Goal: Task Accomplishment & Management: Manage account settings

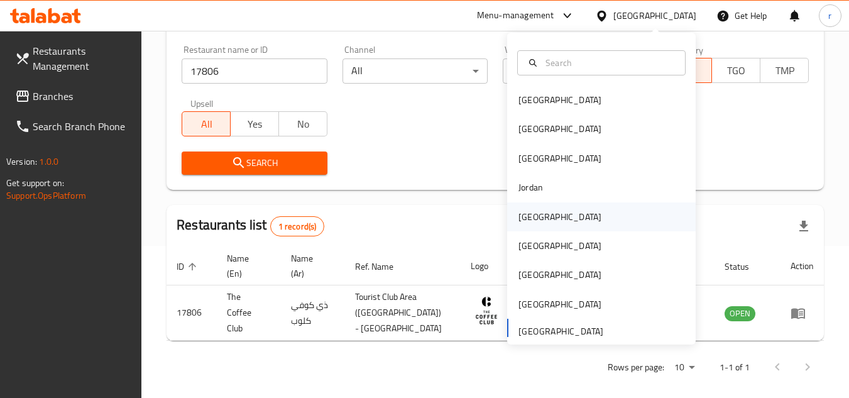
click at [534, 210] on div "[GEOGRAPHIC_DATA]" at bounding box center [559, 217] width 83 height 14
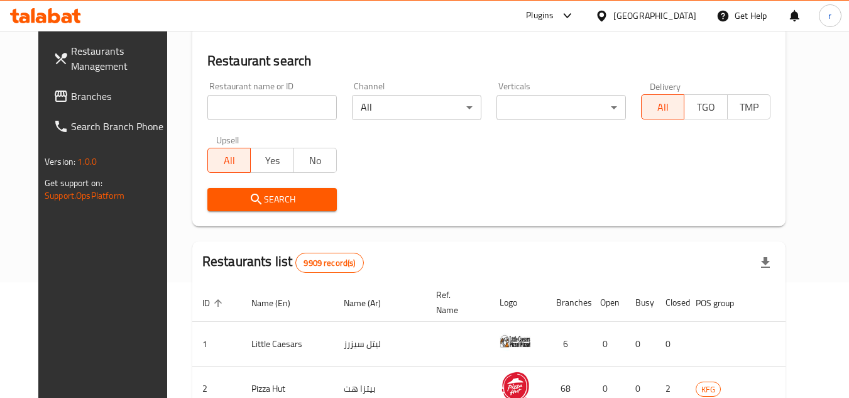
scroll to position [152, 0]
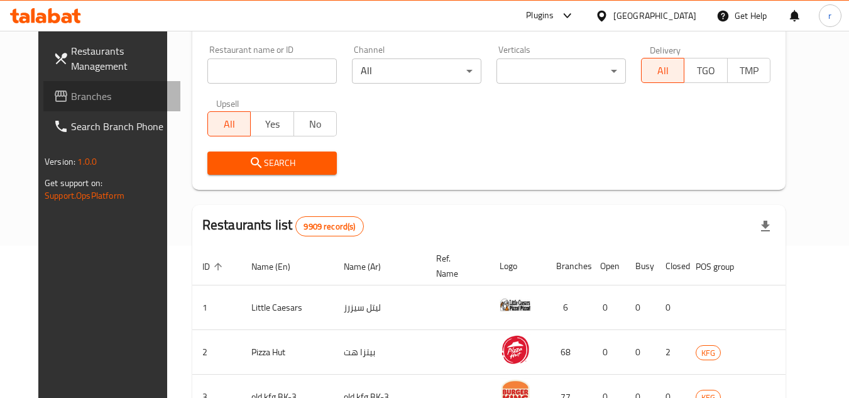
click at [71, 99] on span "Branches" at bounding box center [120, 96] width 99 height 15
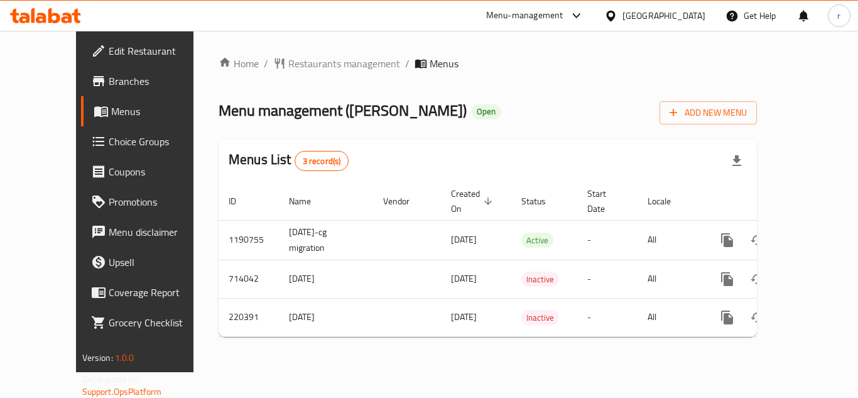
click at [111, 111] on span "Menus" at bounding box center [160, 111] width 98 height 15
click at [298, 68] on span "Restaurants management" at bounding box center [344, 63] width 112 height 15
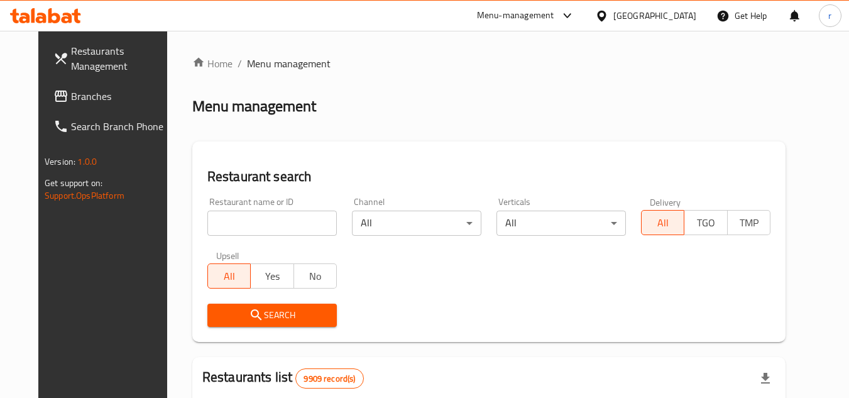
click at [212, 221] on input "search" at bounding box center [271, 222] width 129 height 25
paste input "625185"
type input "625185"
click at [225, 319] on span "Search" at bounding box center [271, 315] width 109 height 16
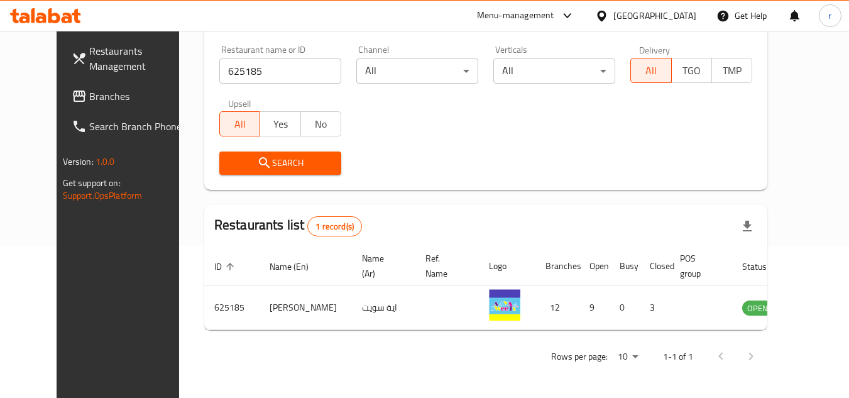
scroll to position [152, 0]
click at [672, 14] on div "Kuwait" at bounding box center [654, 16] width 83 height 14
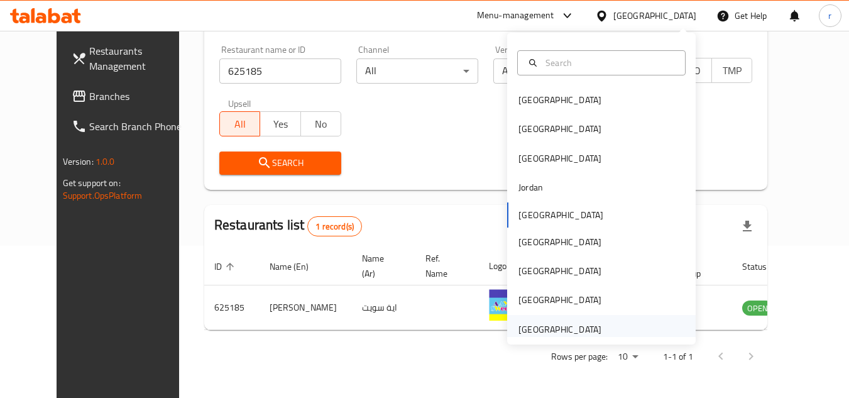
click at [553, 329] on div "[GEOGRAPHIC_DATA]" at bounding box center [559, 329] width 83 height 14
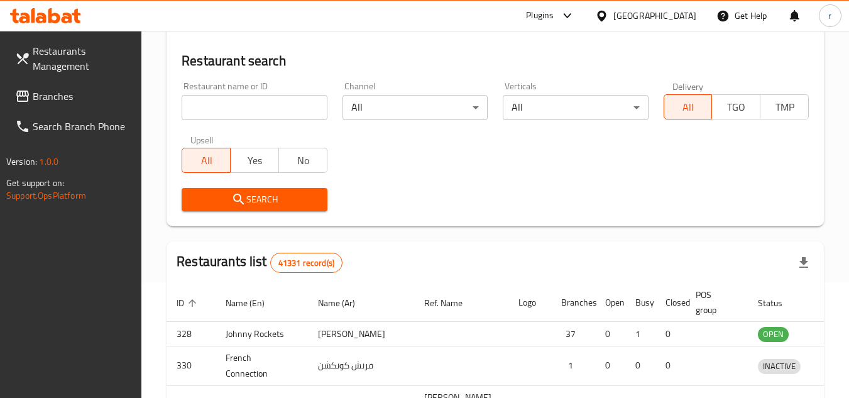
scroll to position [152, 0]
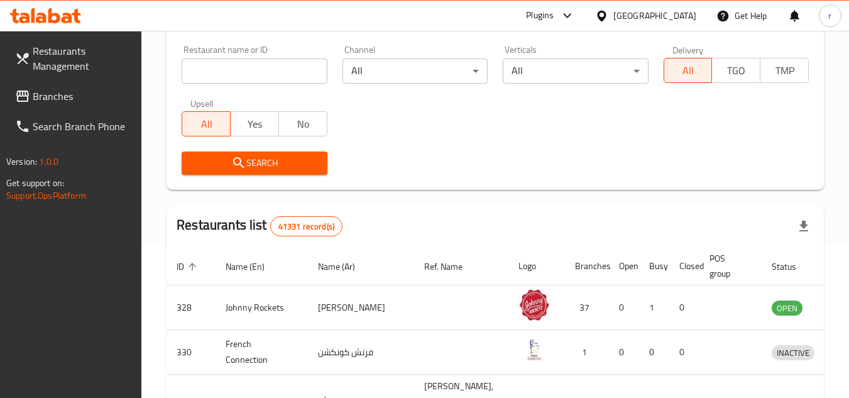
click at [50, 96] on span "Branches" at bounding box center [82, 96] width 99 height 15
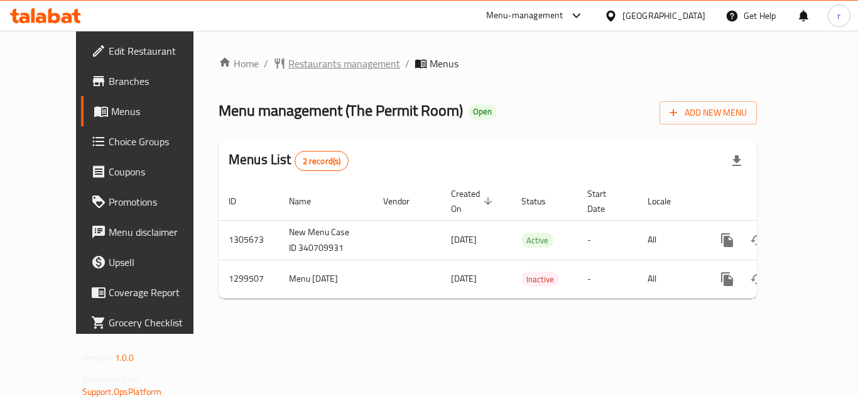
click at [289, 65] on span "Restaurants management" at bounding box center [344, 63] width 112 height 15
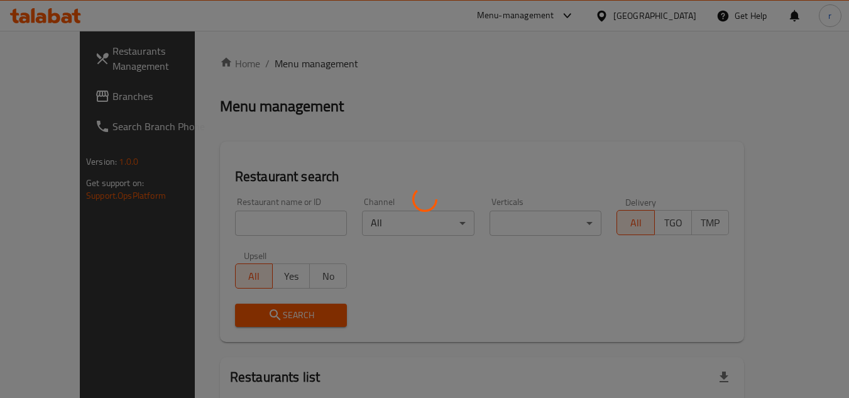
click at [232, 212] on div at bounding box center [424, 199] width 849 height 398
click at [232, 217] on div at bounding box center [424, 199] width 849 height 398
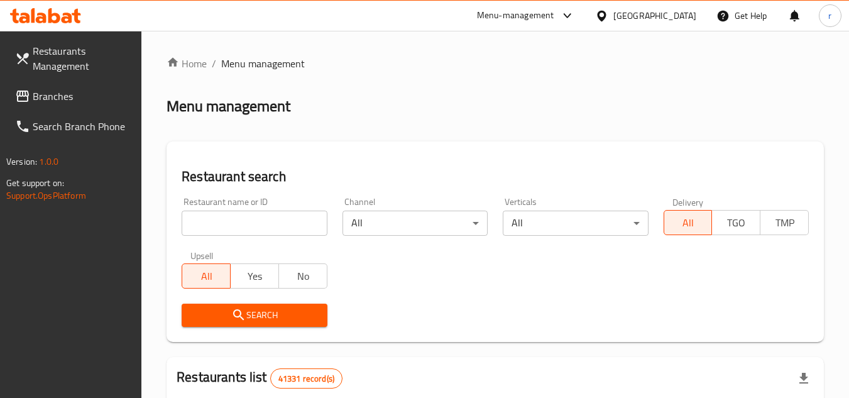
click at [235, 220] on input "search" at bounding box center [254, 222] width 145 height 25
paste input "701373"
type input "701373"
click at [221, 302] on div "Search" at bounding box center [254, 315] width 160 height 38
click at [221, 323] on button "Search" at bounding box center [254, 314] width 145 height 23
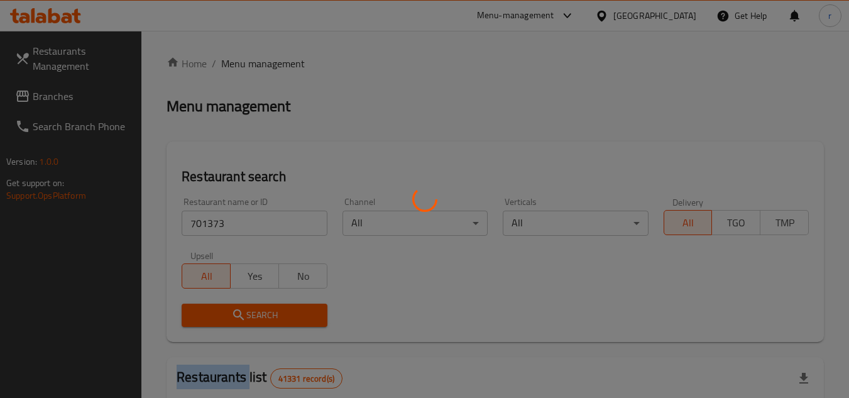
click at [221, 323] on div at bounding box center [424, 199] width 849 height 398
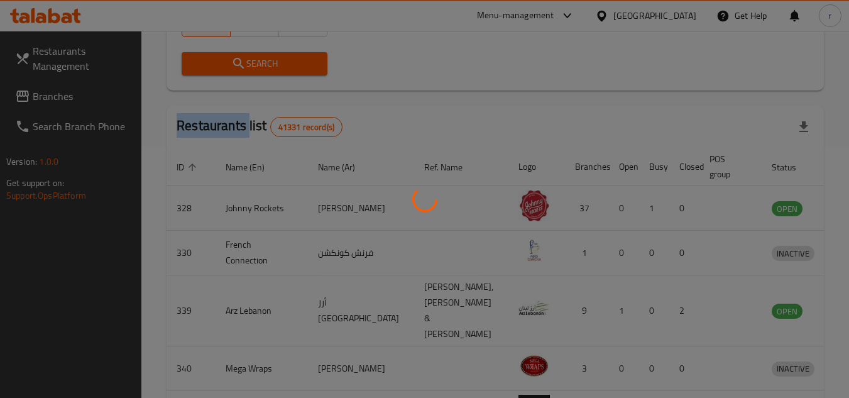
scroll to position [163, 0]
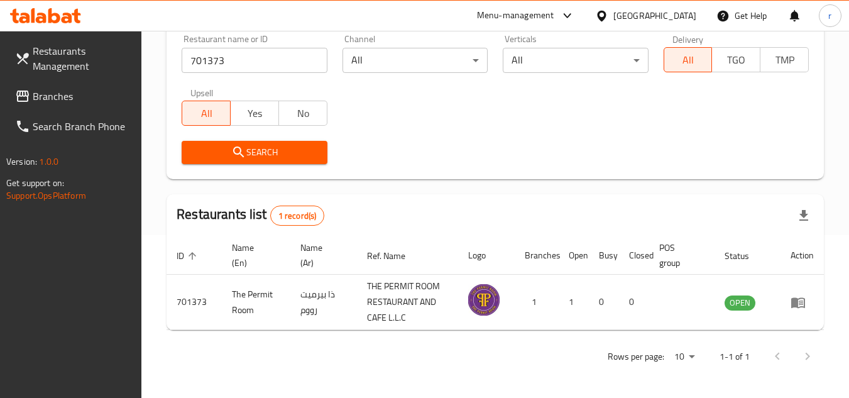
click at [635, 19] on div "[GEOGRAPHIC_DATA]" at bounding box center [654, 16] width 83 height 14
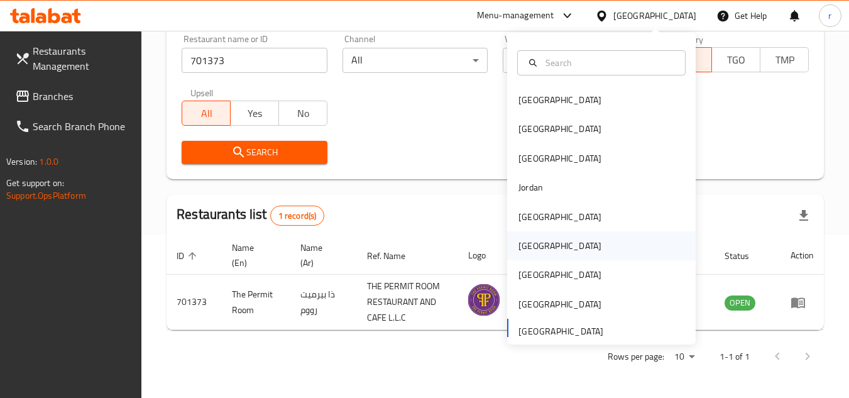
click at [537, 248] on div "Oman" at bounding box center [559, 245] width 103 height 29
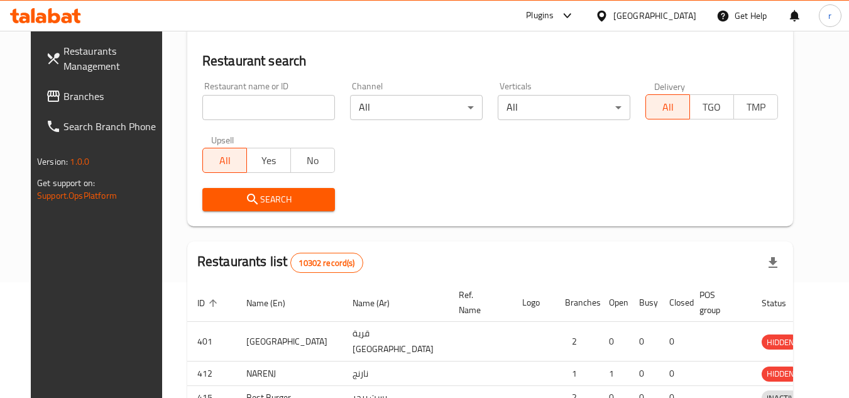
scroll to position [163, 0]
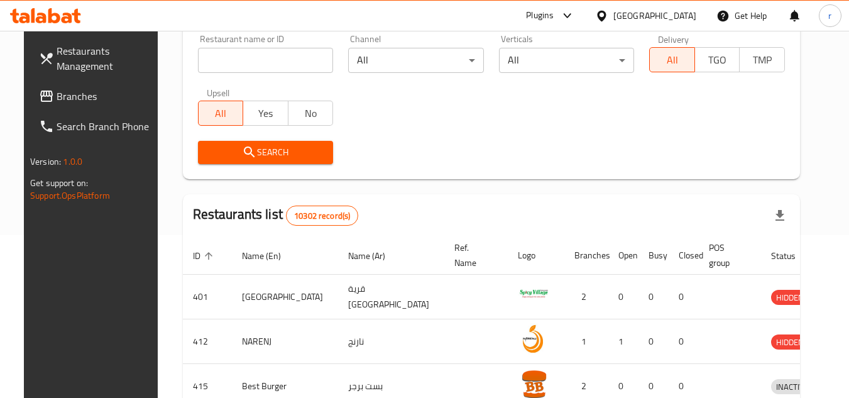
click at [81, 94] on span "Branches" at bounding box center [106, 96] width 99 height 15
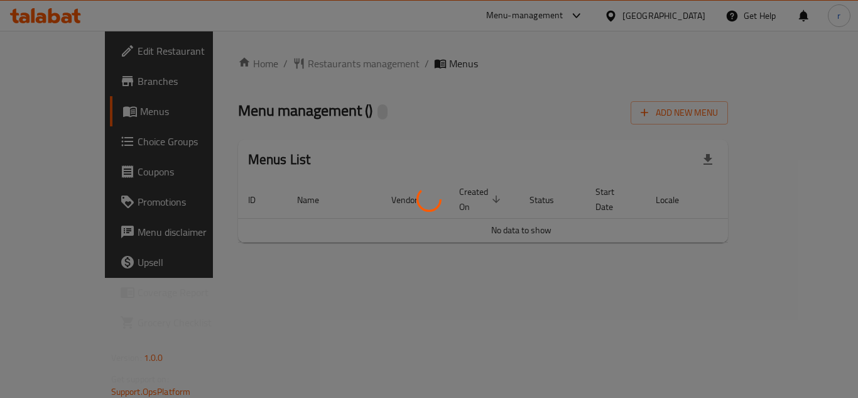
click at [309, 67] on div at bounding box center [429, 199] width 858 height 398
click at [308, 67] on div at bounding box center [429, 199] width 858 height 398
click at [261, 63] on div at bounding box center [429, 199] width 858 height 398
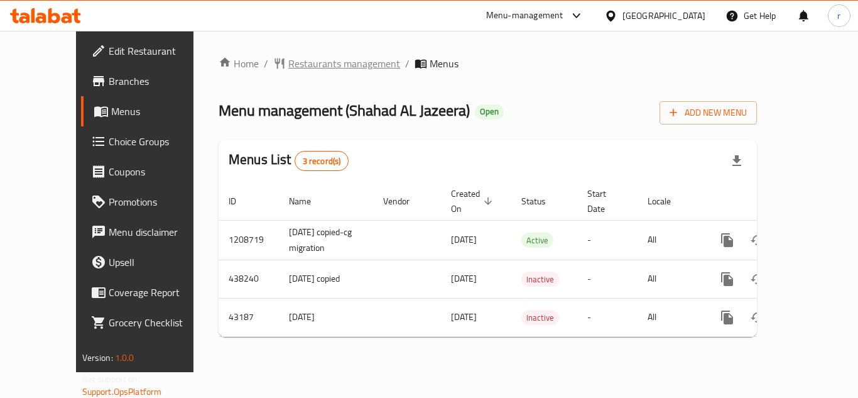
click at [313, 67] on span "Restaurants management" at bounding box center [344, 63] width 112 height 15
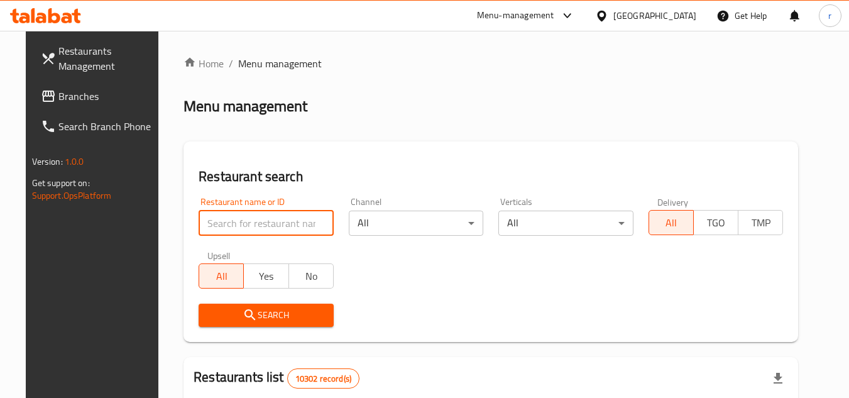
click at [233, 218] on input "search" at bounding box center [266, 222] width 135 height 25
paste input "22370"
type input "22370"
click at [243, 314] on icon "submit" at bounding box center [250, 314] width 15 height 15
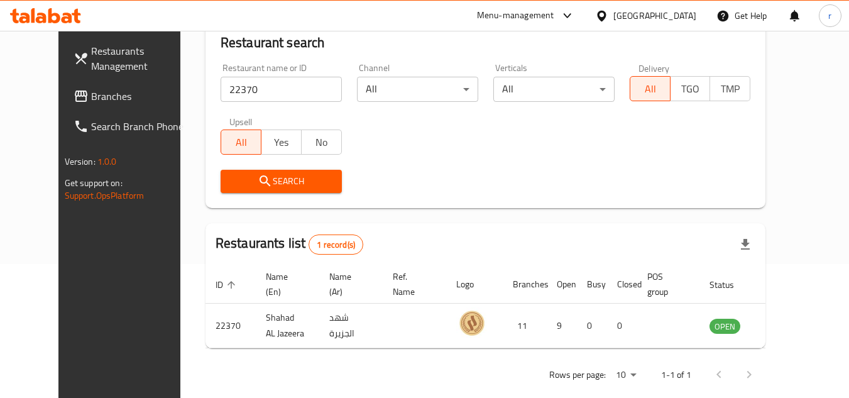
scroll to position [152, 0]
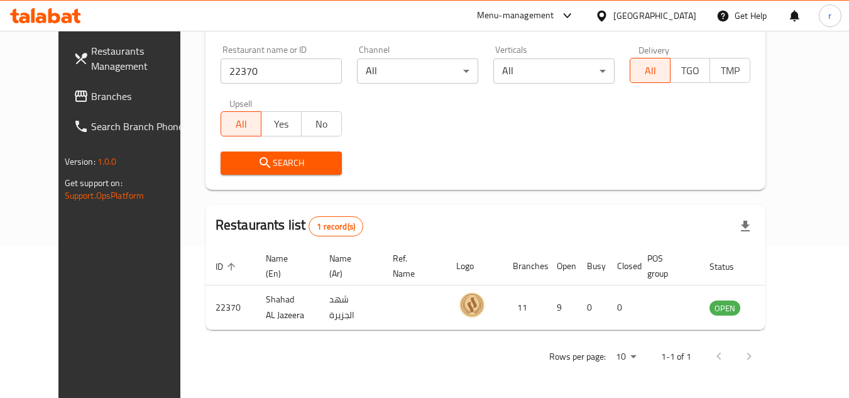
click at [685, 9] on div "Oman" at bounding box center [654, 16] width 83 height 14
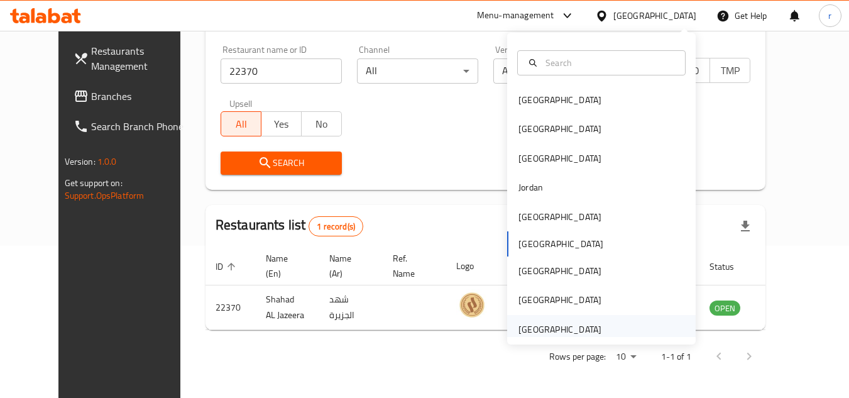
click at [552, 328] on div "[GEOGRAPHIC_DATA]" at bounding box center [559, 329] width 83 height 14
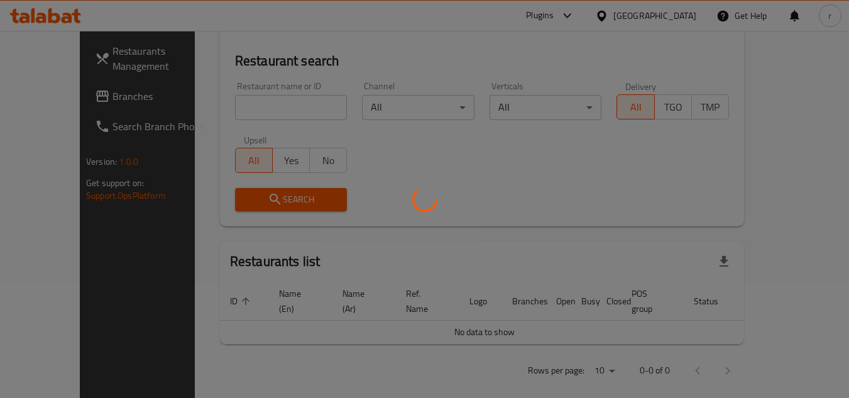
scroll to position [152, 0]
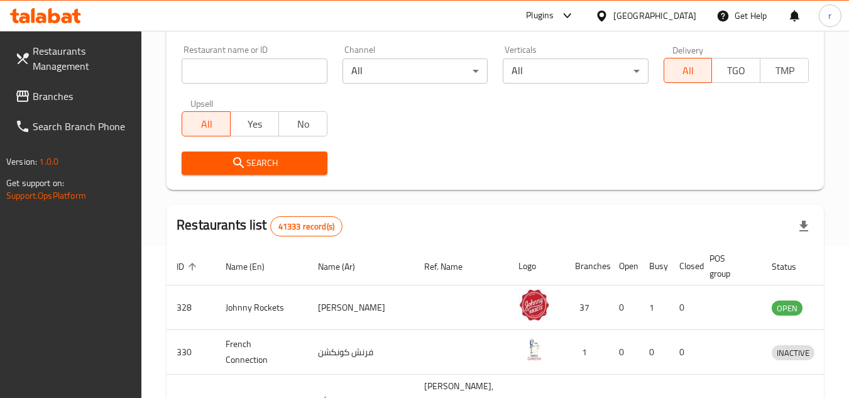
click at [74, 94] on span "Branches" at bounding box center [82, 96] width 99 height 15
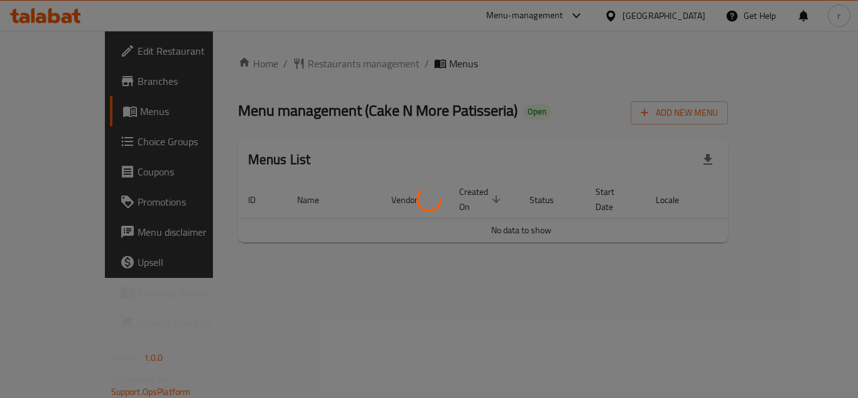
click at [309, 62] on div at bounding box center [429, 199] width 858 height 398
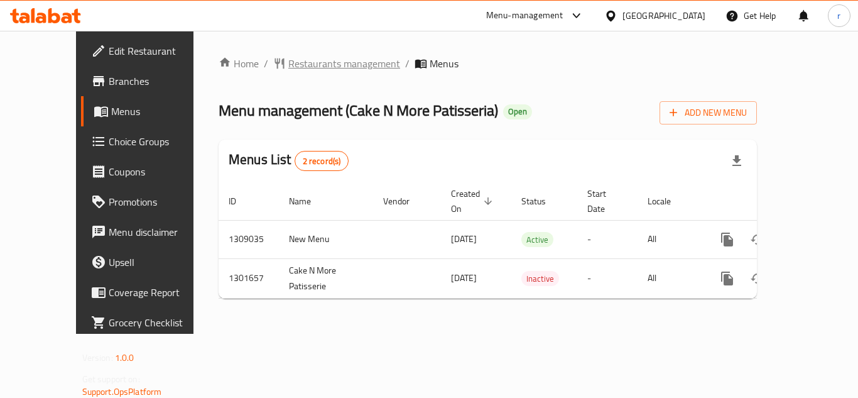
click at [310, 65] on span "Restaurants management" at bounding box center [344, 63] width 112 height 15
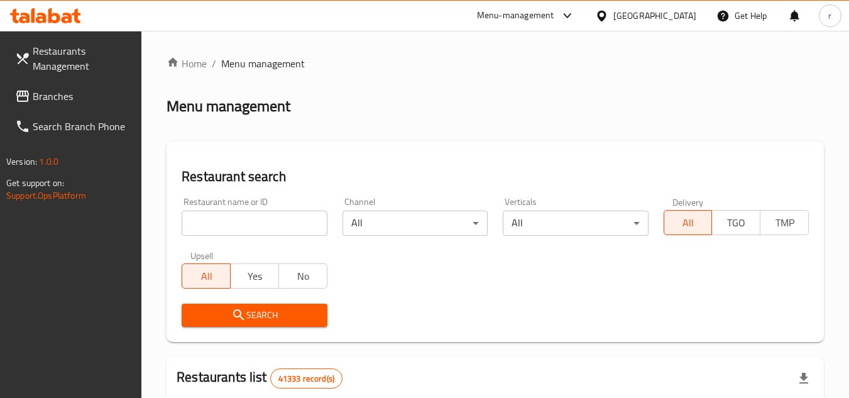
click at [279, 216] on input "search" at bounding box center [254, 222] width 145 height 25
paste input "702119"
type input "702119"
click at [213, 303] on button "Search" at bounding box center [254, 314] width 145 height 23
click at [213, 303] on div at bounding box center [424, 199] width 849 height 398
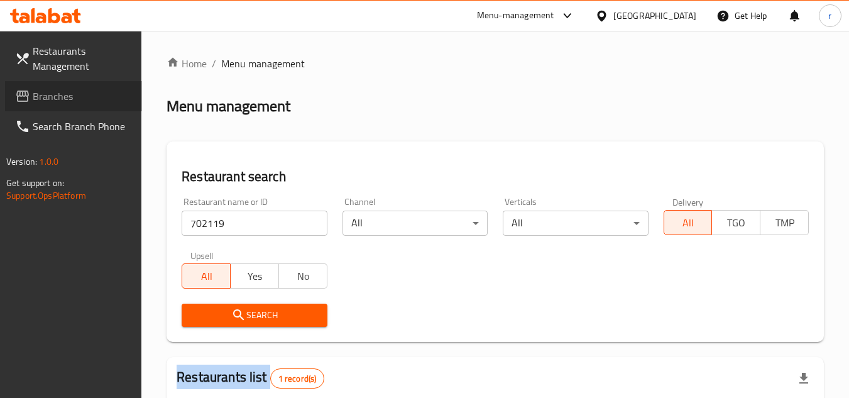
click at [52, 100] on span "Branches" at bounding box center [82, 96] width 99 height 15
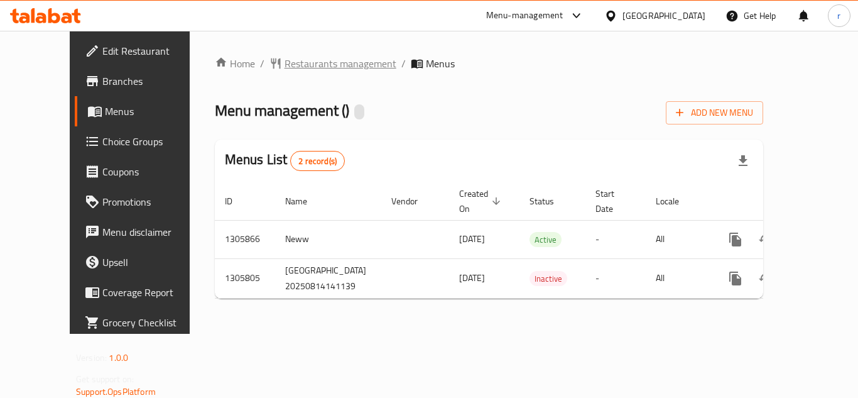
click at [296, 67] on span "Restaurants management" at bounding box center [341, 63] width 112 height 15
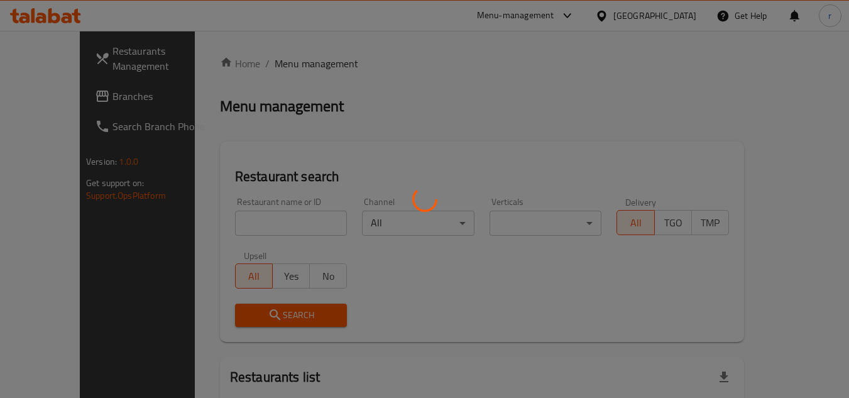
click at [262, 220] on div at bounding box center [424, 199] width 849 height 398
click at [258, 220] on div at bounding box center [424, 199] width 849 height 398
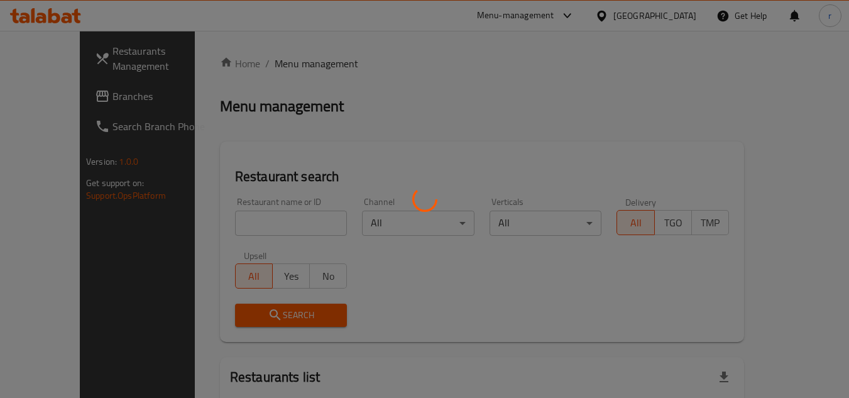
click at [254, 220] on div at bounding box center [424, 199] width 849 height 398
click at [253, 220] on div at bounding box center [424, 199] width 849 height 398
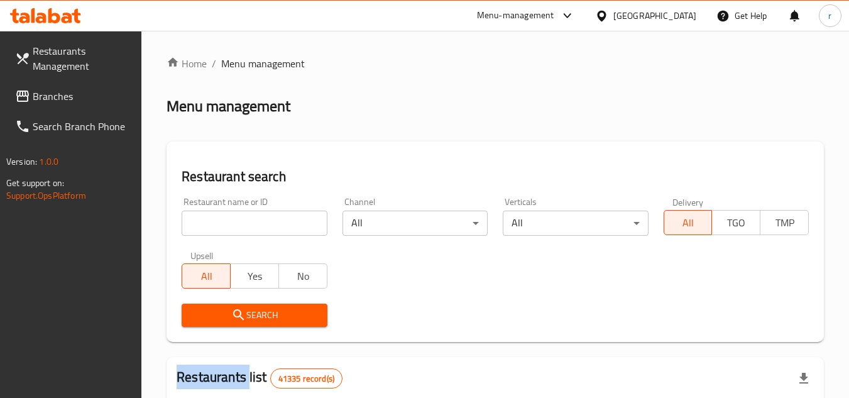
click at [280, 221] on input "search" at bounding box center [254, 222] width 145 height 25
paste input "703880"
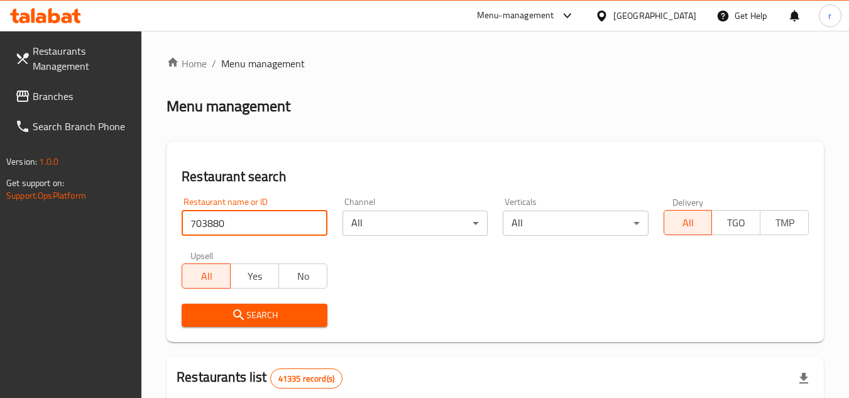
type input "703880"
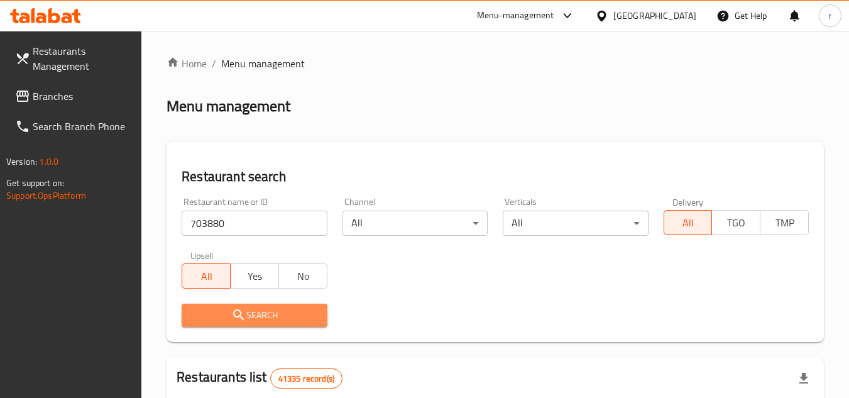
click at [222, 312] on span "Search" at bounding box center [254, 315] width 125 height 16
click at [222, 312] on div at bounding box center [424, 199] width 849 height 398
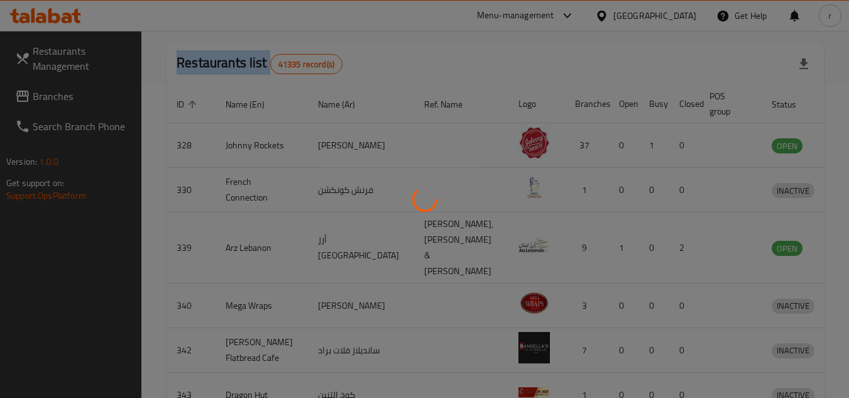
scroll to position [194, 0]
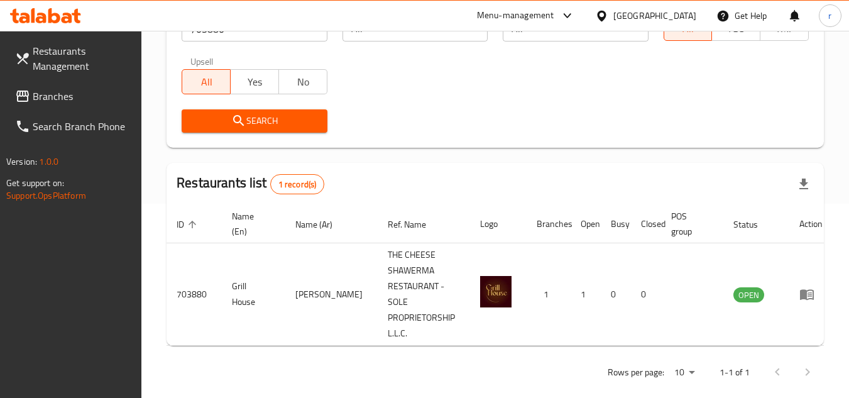
click at [675, 14] on div "United Arab Emirates" at bounding box center [654, 16] width 83 height 14
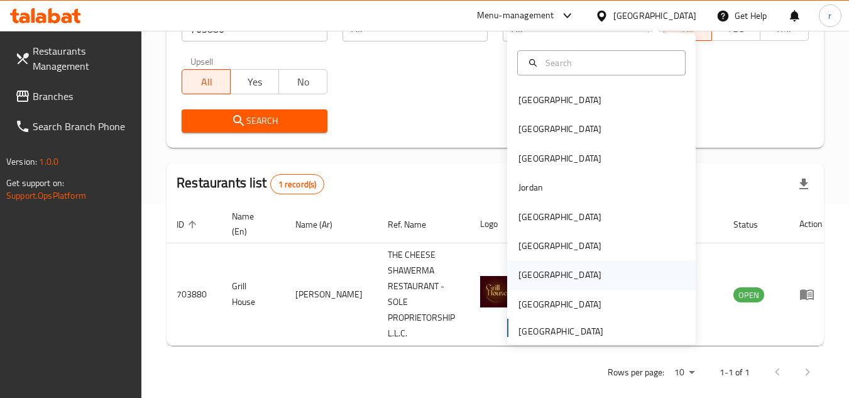
click at [523, 272] on div "[GEOGRAPHIC_DATA]" at bounding box center [559, 275] width 83 height 14
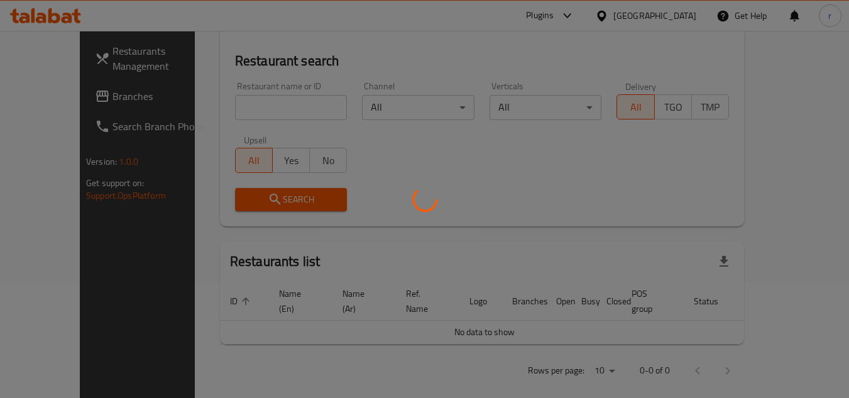
scroll to position [194, 0]
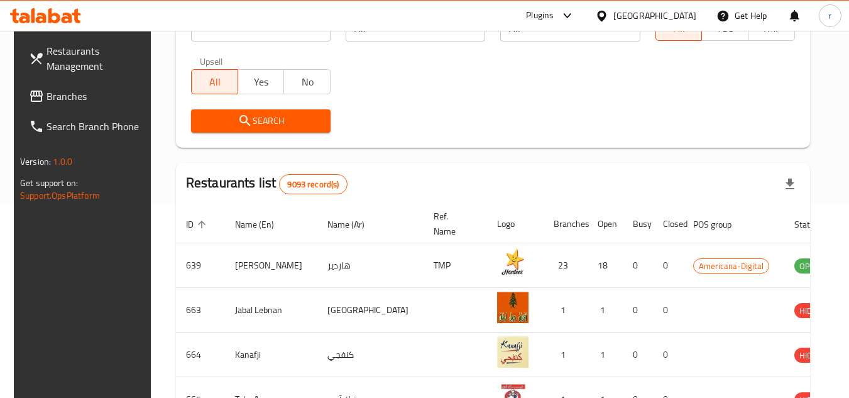
click at [60, 98] on span "Branches" at bounding box center [95, 96] width 99 height 15
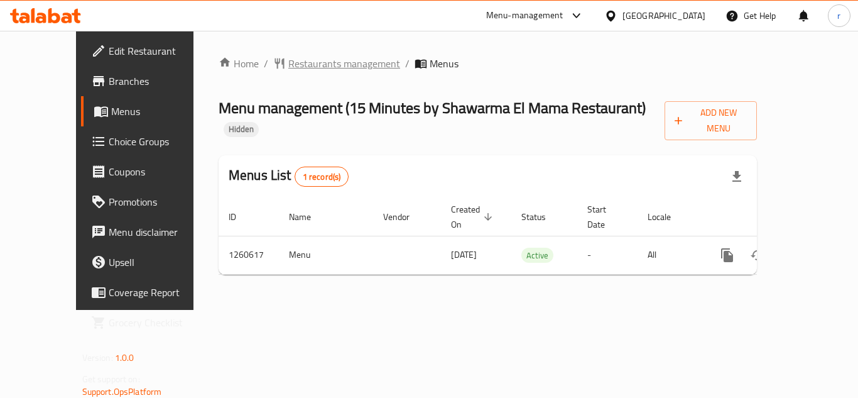
click at [288, 57] on span "Restaurants management" at bounding box center [344, 63] width 112 height 15
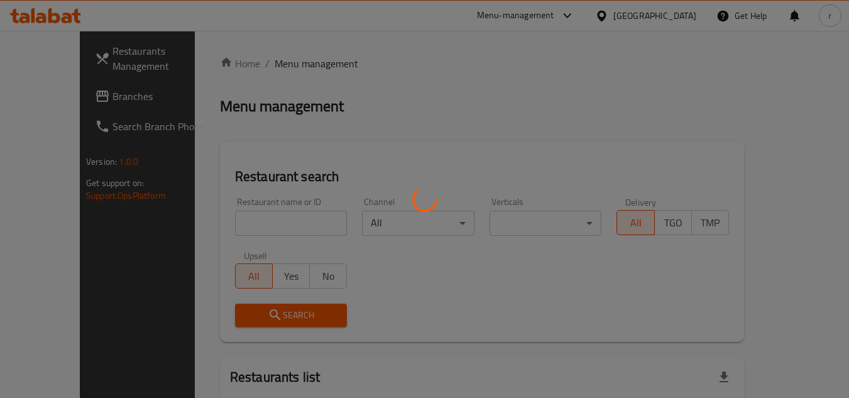
click at [224, 218] on div at bounding box center [424, 199] width 849 height 398
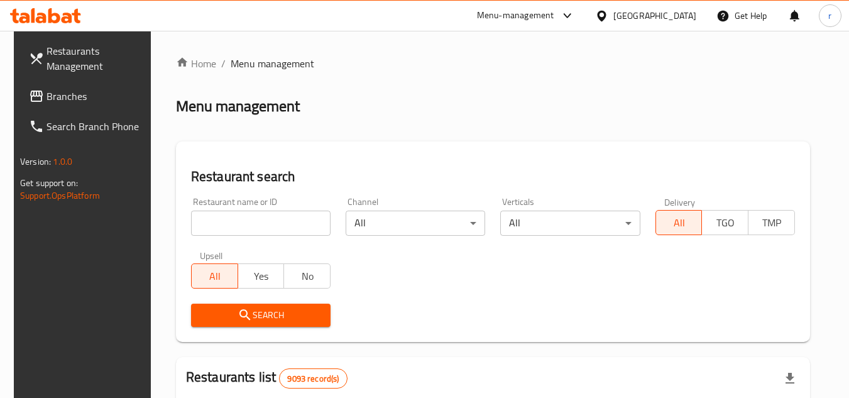
click at [224, 218] on input "search" at bounding box center [260, 222] width 139 height 25
paste input "684927"
type input "684927"
click at [204, 305] on button "Search" at bounding box center [260, 314] width 139 height 23
